Goal: Find specific page/section: Find specific page/section

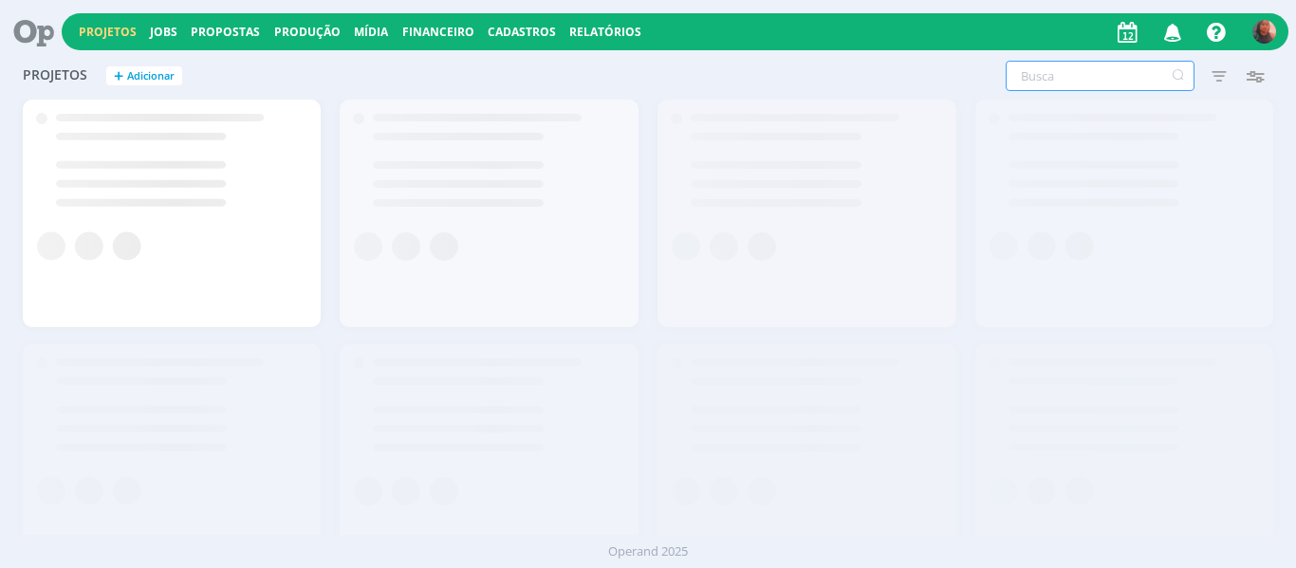
click at [1051, 87] on input "text" at bounding box center [1100, 76] width 189 height 30
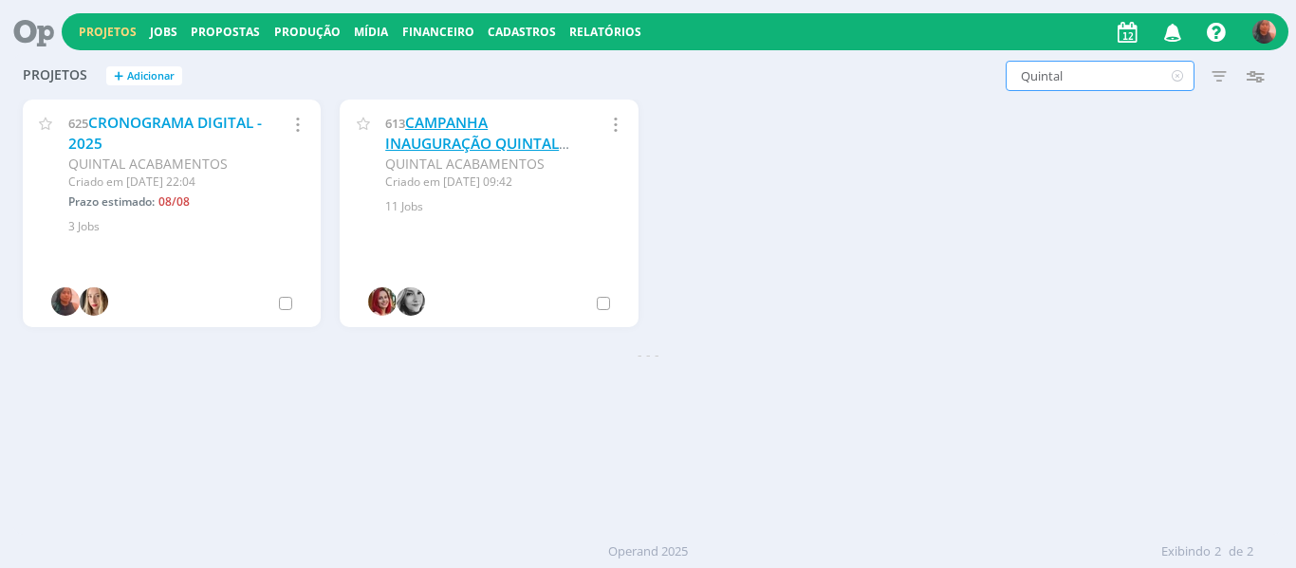
type input "Quintal"
click at [461, 118] on link "CAMPANHA INAUGURAÇÃO QUINTAL ACABAMENTOS" at bounding box center [472, 143] width 174 height 61
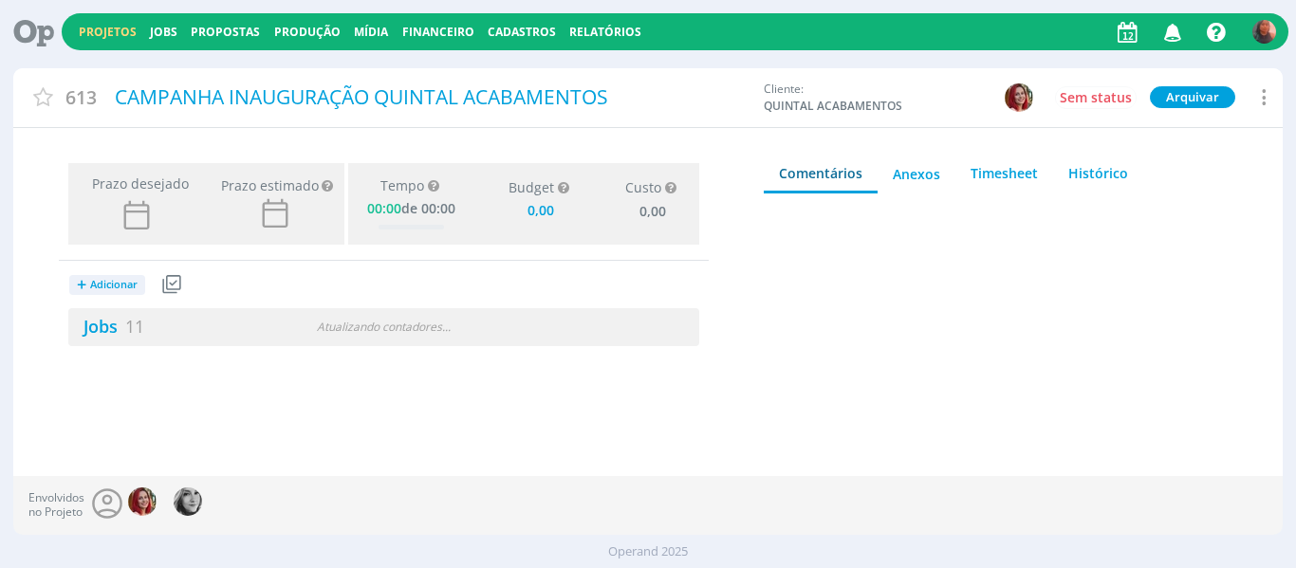
type input "0,00"
click at [323, 331] on div "Atualizando contadores . . ." at bounding box center [383, 327] width 201 height 17
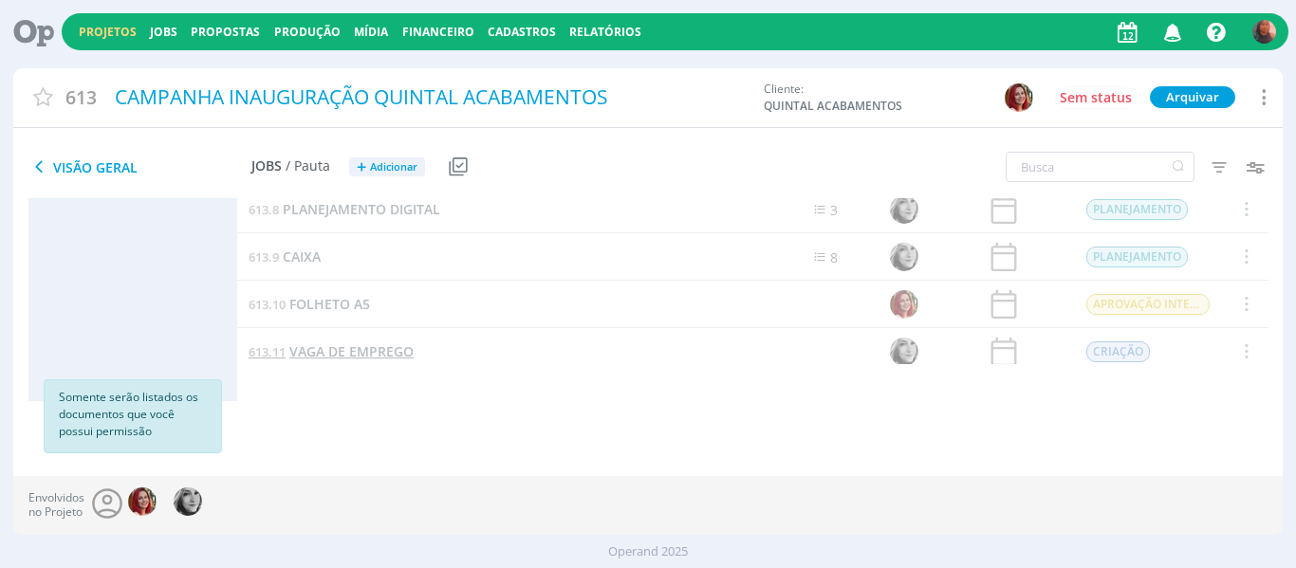
scroll to position [202, 0]
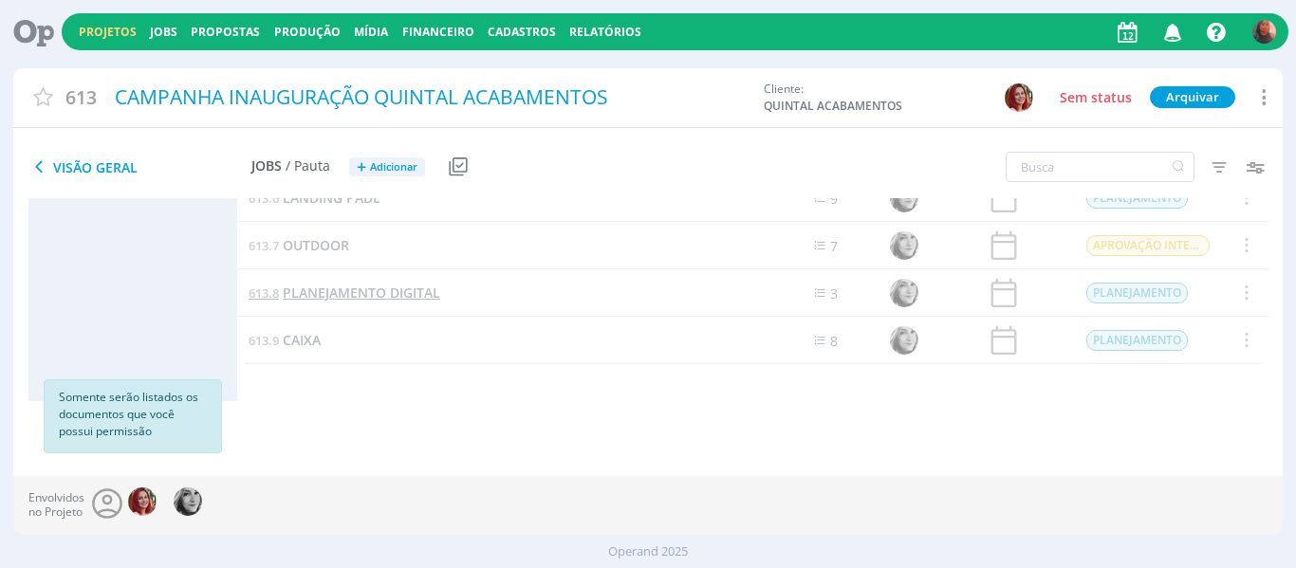
click at [364, 290] on span "PLANEJAMENTO DIGITAL" at bounding box center [361, 293] width 157 height 18
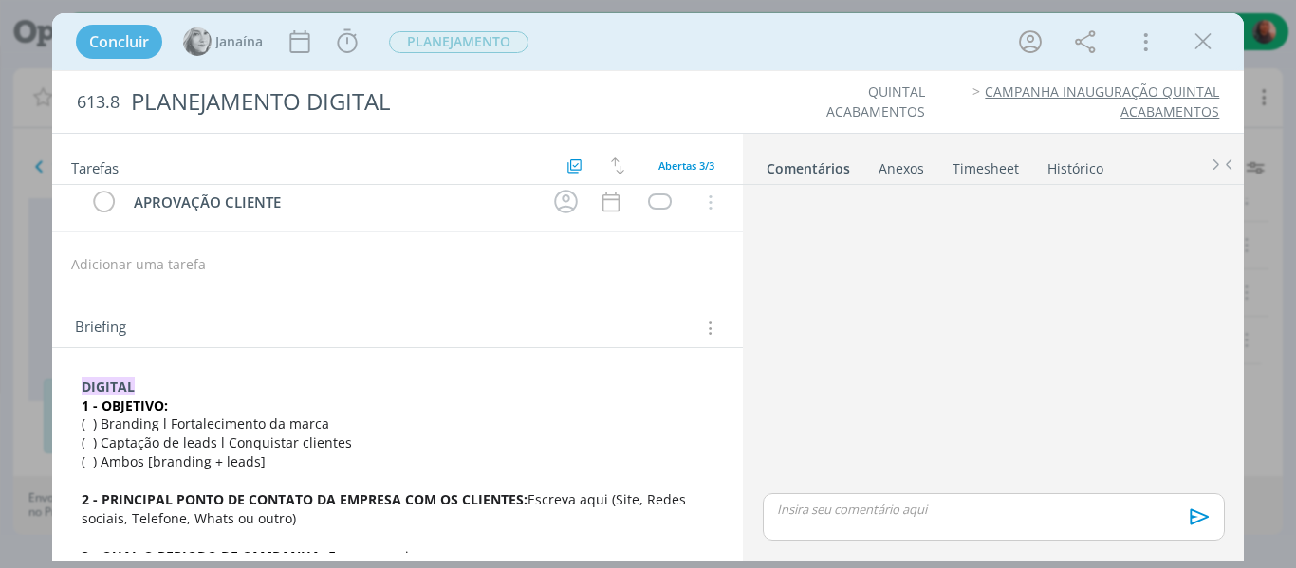
scroll to position [46, 0]
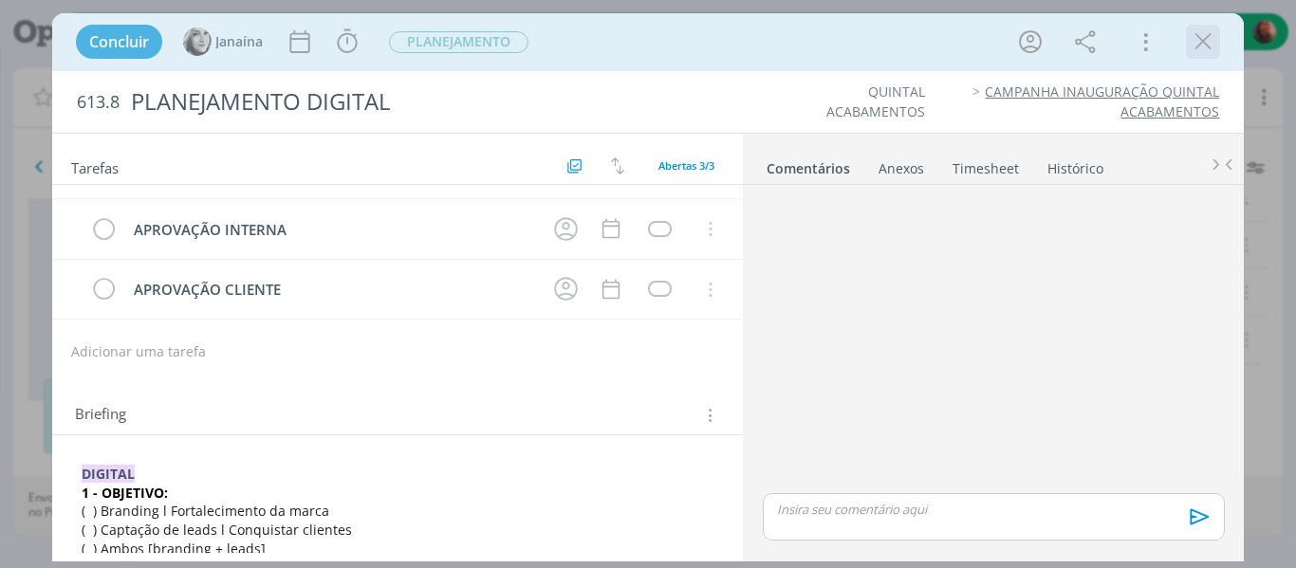
click at [1203, 32] on icon "dialog" at bounding box center [1203, 42] width 28 height 28
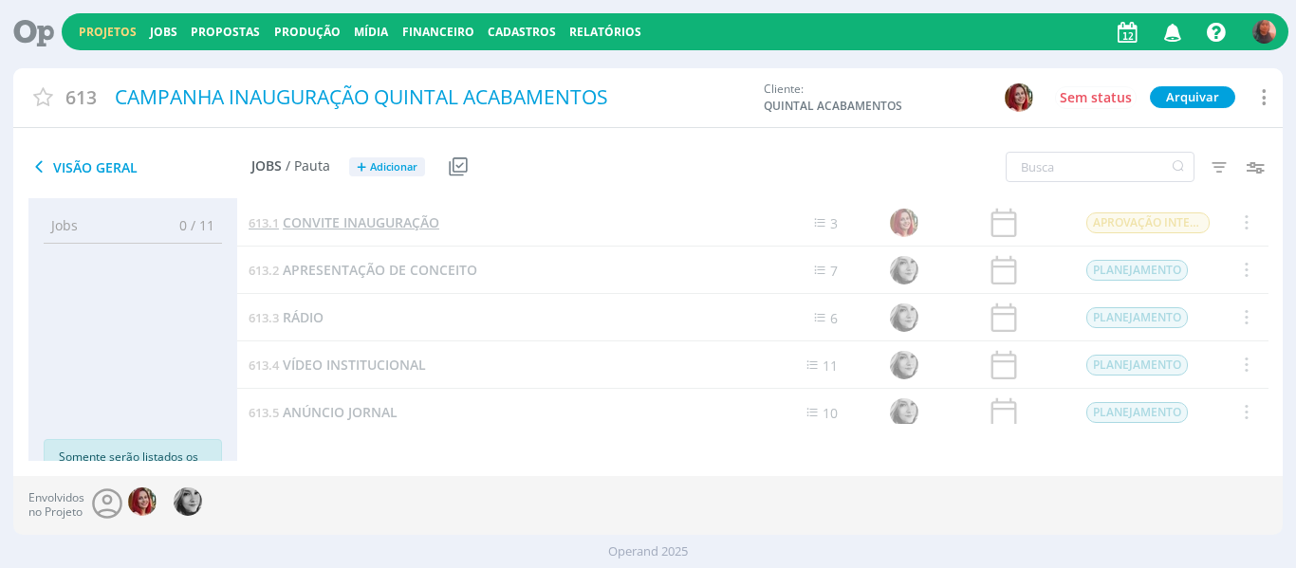
scroll to position [60, 0]
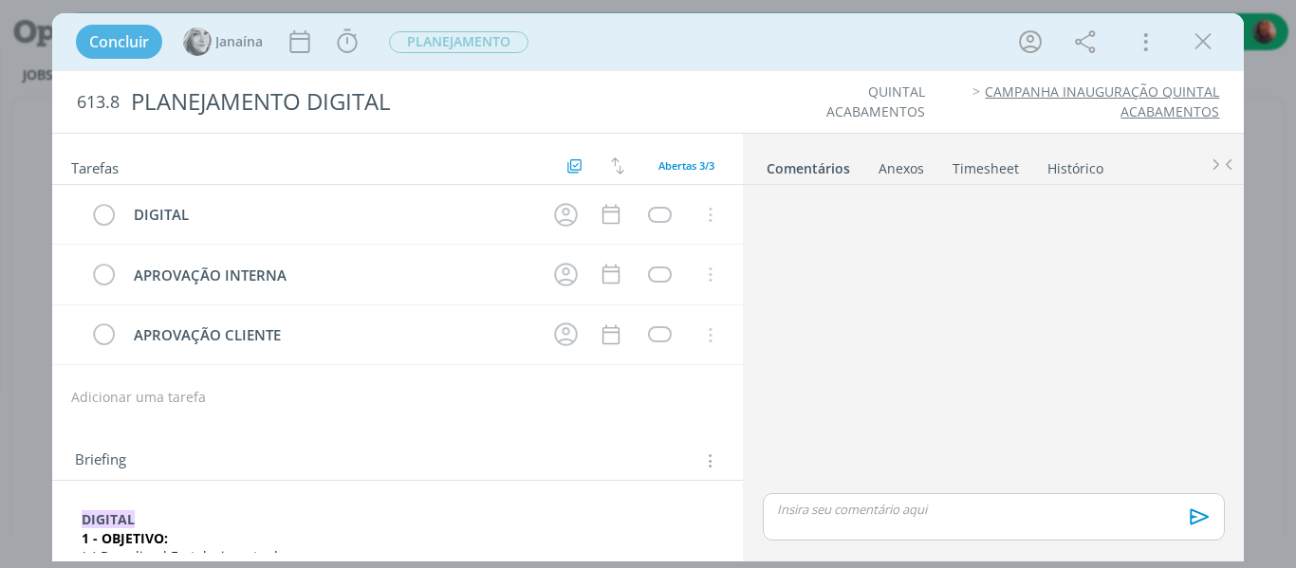
click at [0, 305] on div "Concluir Janaína Iniciar Apontar Data * [DATE] Horas * 00:00 Tarefa Selecione a…" at bounding box center [648, 284] width 1296 height 568
click at [1214, 34] on icon "dialog" at bounding box center [1203, 42] width 28 height 28
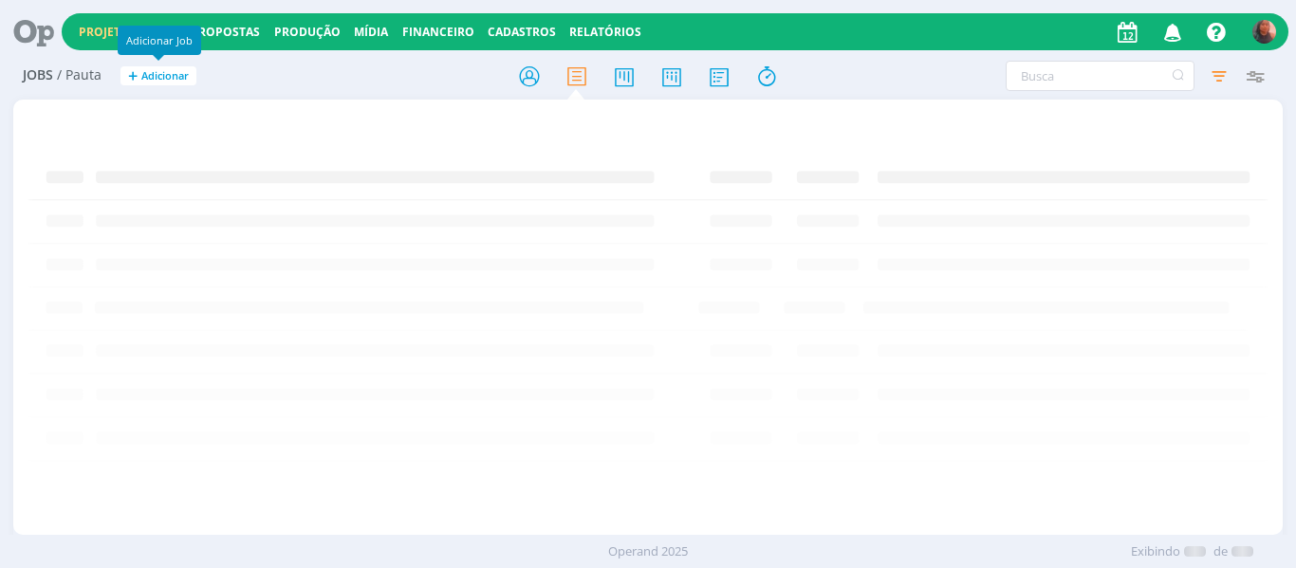
click at [83, 33] on link "Projetos" at bounding box center [108, 32] width 58 height 16
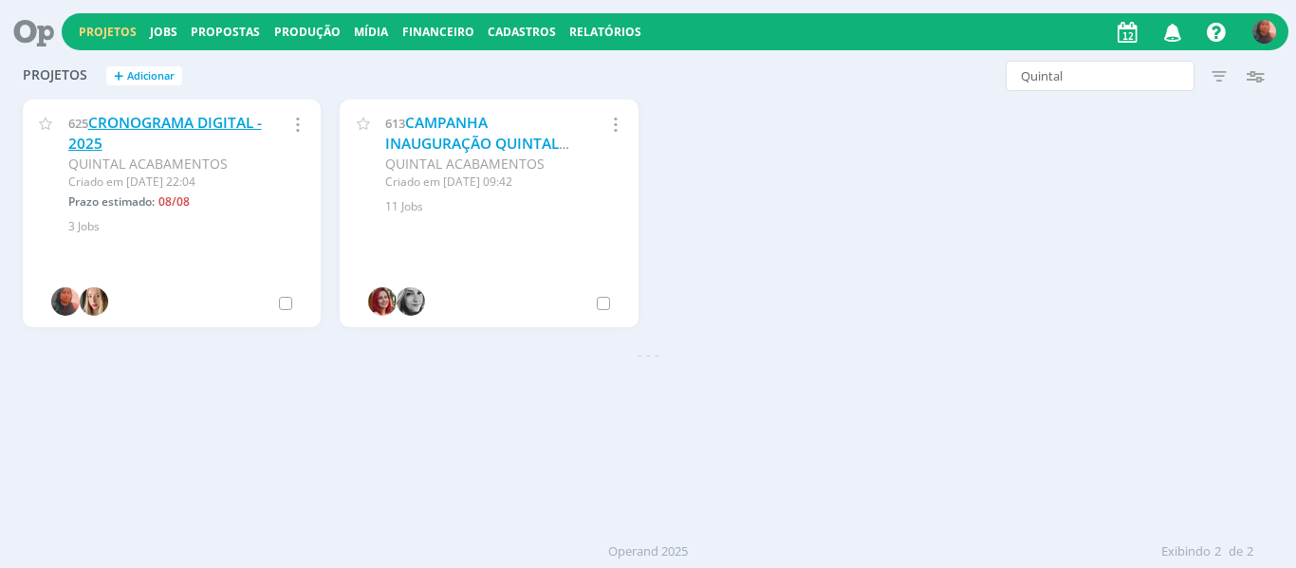
click at [166, 125] on div "625 CRONOGRAMA DIGITAL - 2025 QUINTAL ACABAMENTOS Criado em [DATE] 22:04 Prazo …" at bounding box center [648, 222] width 1270 height 245
click at [166, 125] on link "CRONOGRAMA DIGITAL - 2025" at bounding box center [165, 133] width 194 height 41
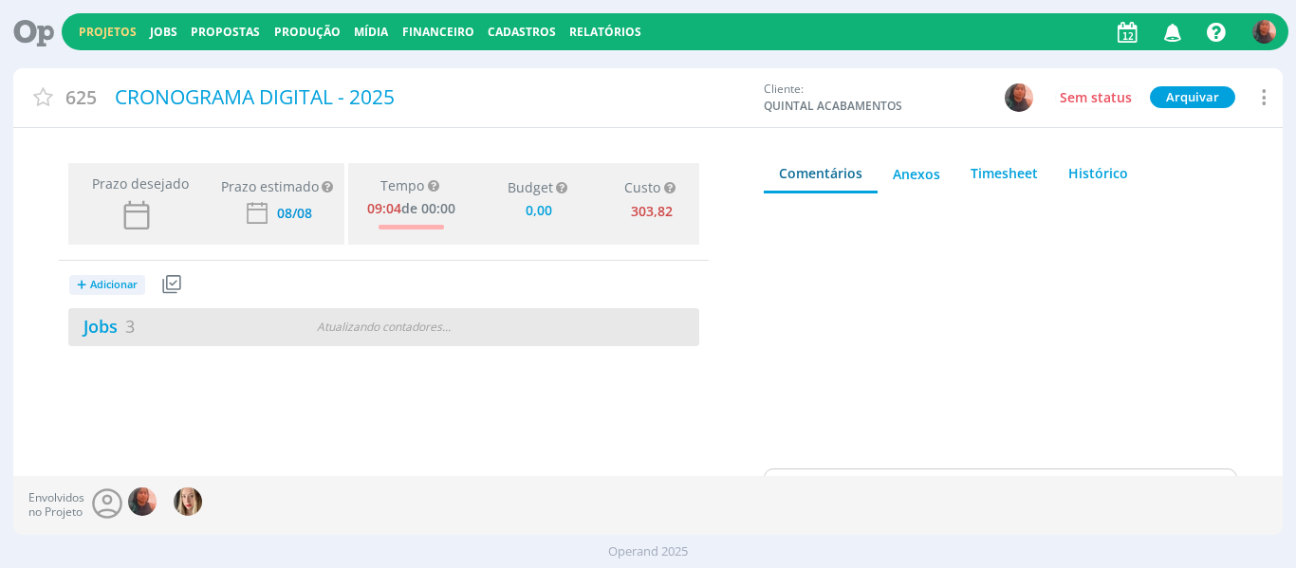
type input "0,00"
click at [234, 318] on div "Jobs 3 2 atrasados" at bounding box center [225, 327] width 315 height 26
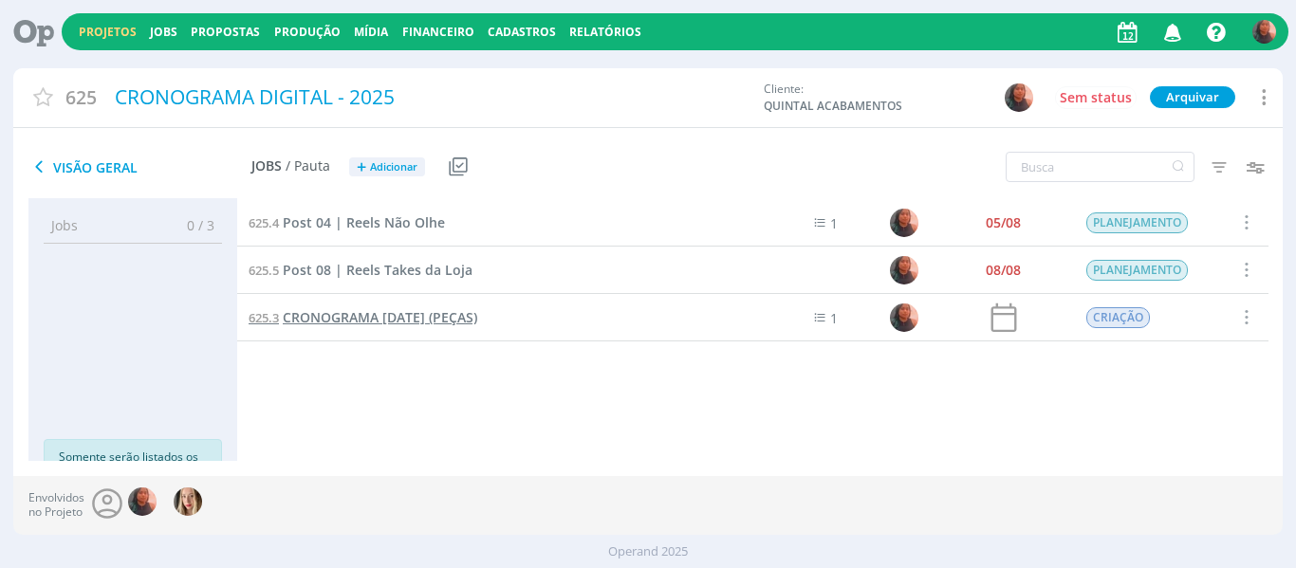
click at [376, 320] on span "CRONOGRAMA [DATE] (PEÇAS)" at bounding box center [380, 317] width 194 height 18
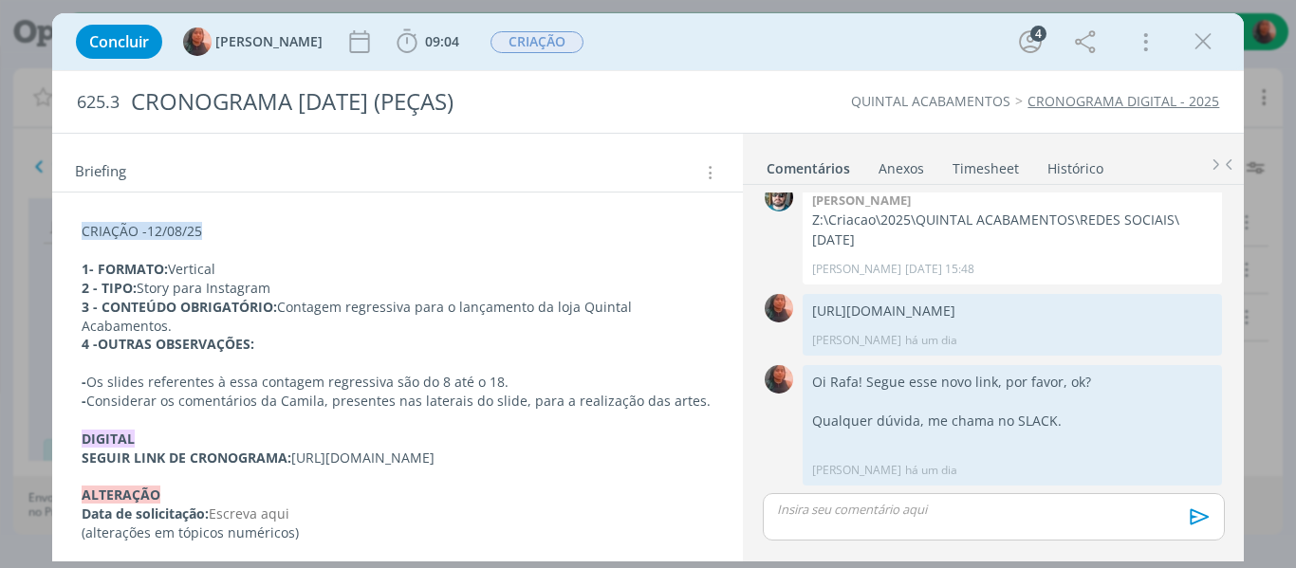
scroll to position [210, 0]
